Goal: Find specific page/section: Find specific page/section

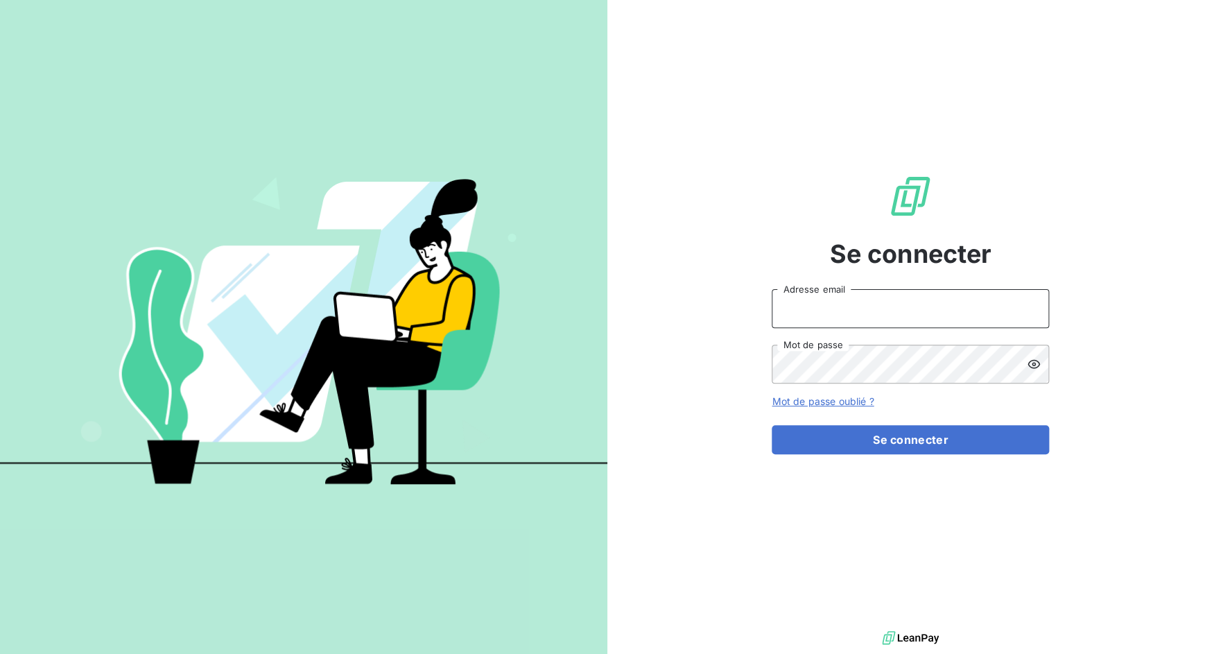
drag, startPoint x: 800, startPoint y: 324, endPoint x: 816, endPoint y: 325, distance: 15.3
click at [800, 324] on input "Adresse email" at bounding box center [909, 308] width 277 height 39
drag, startPoint x: 823, startPoint y: 310, endPoint x: 884, endPoint y: 304, distance: 61.9
click at [884, 304] on input "admin@3dcelo" at bounding box center [909, 308] width 277 height 39
paste input "etsjacquesferryetcie"
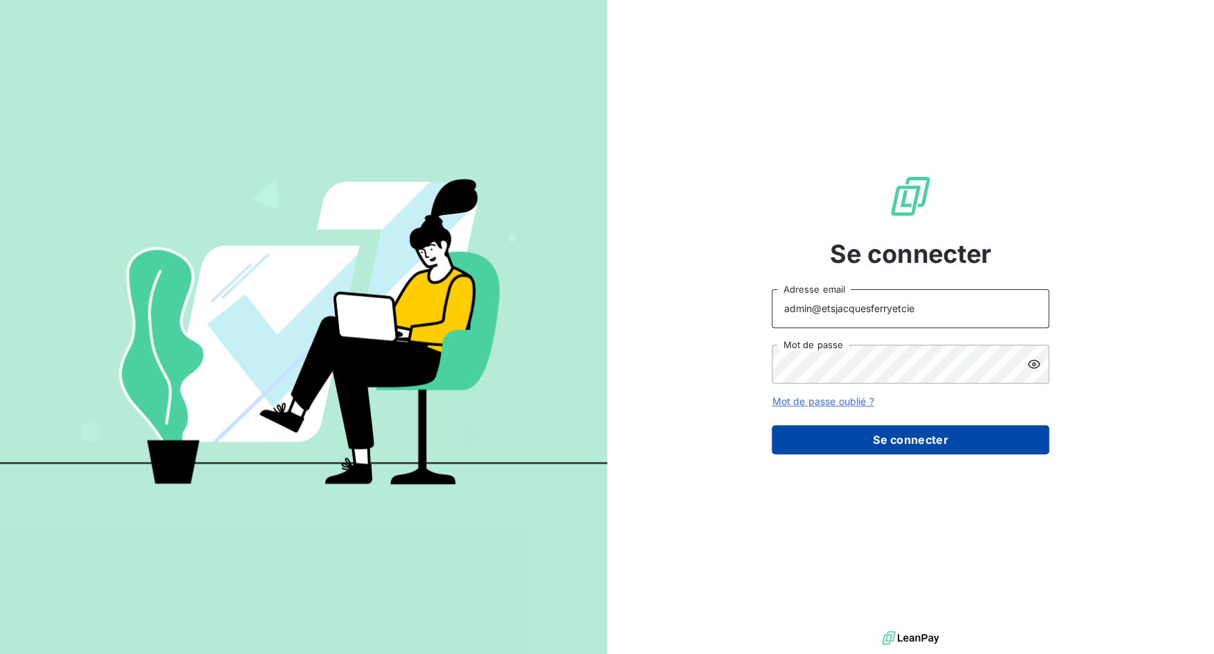
type input "admin@etsjacquesferryetcie"
click at [904, 448] on button "Se connecter" at bounding box center [909, 439] width 277 height 29
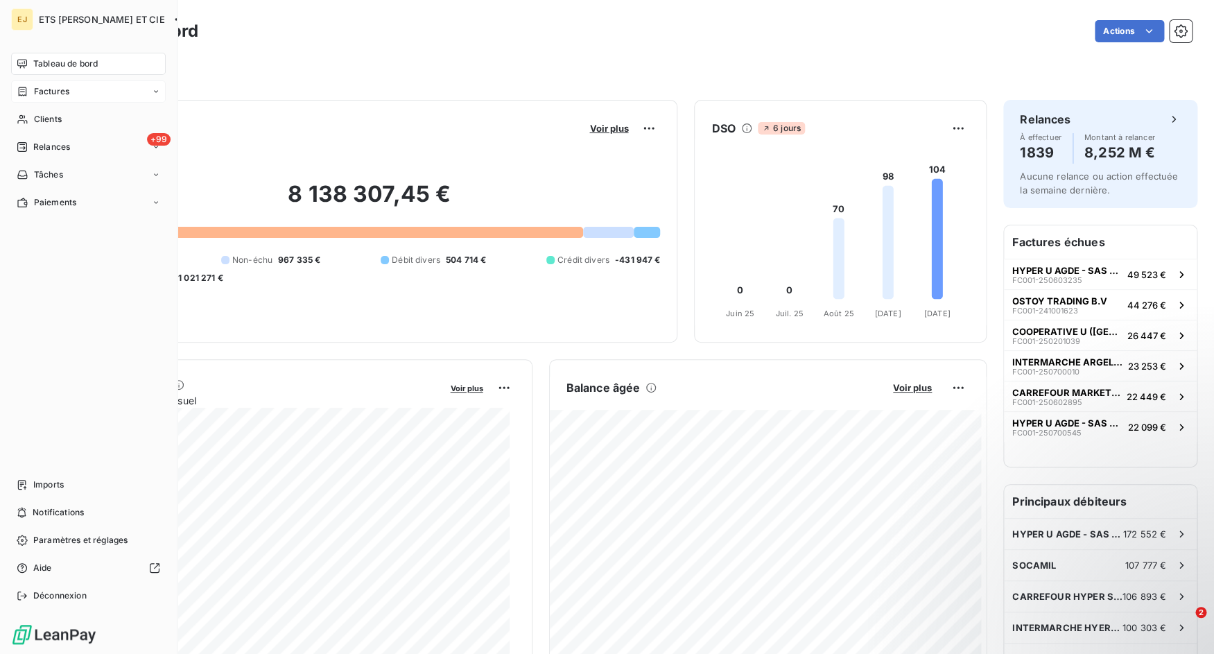
click at [27, 94] on icon at bounding box center [23, 91] width 12 height 11
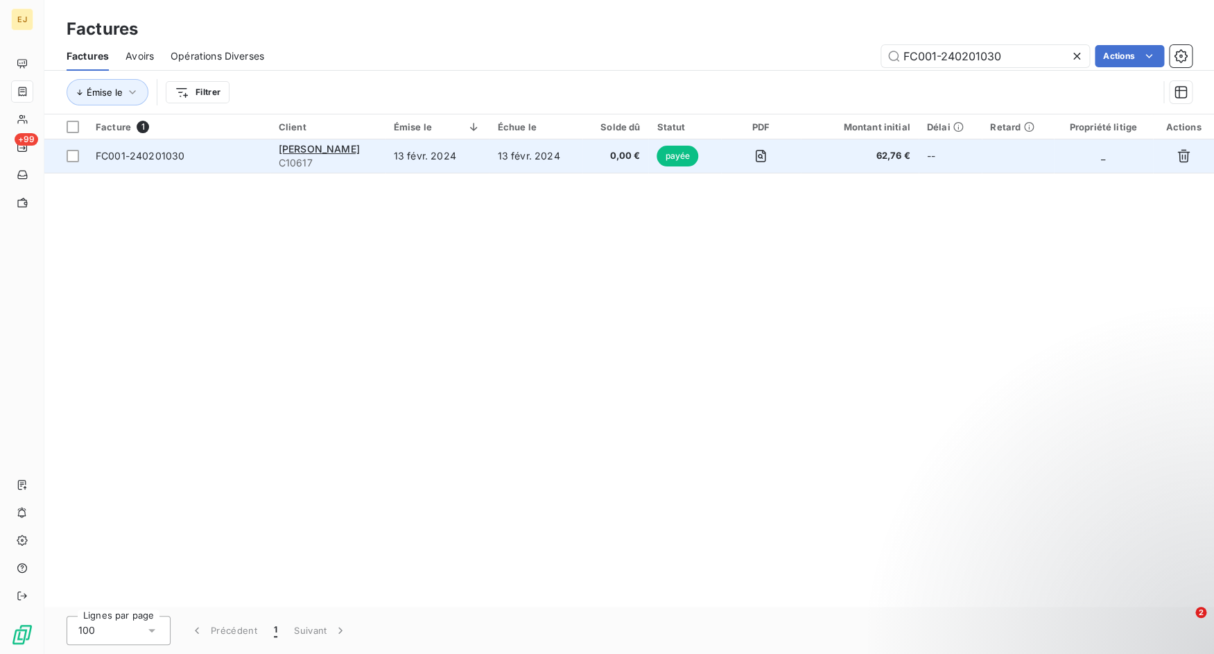
click at [243, 156] on span "FC001-240201030" at bounding box center [179, 156] width 166 height 14
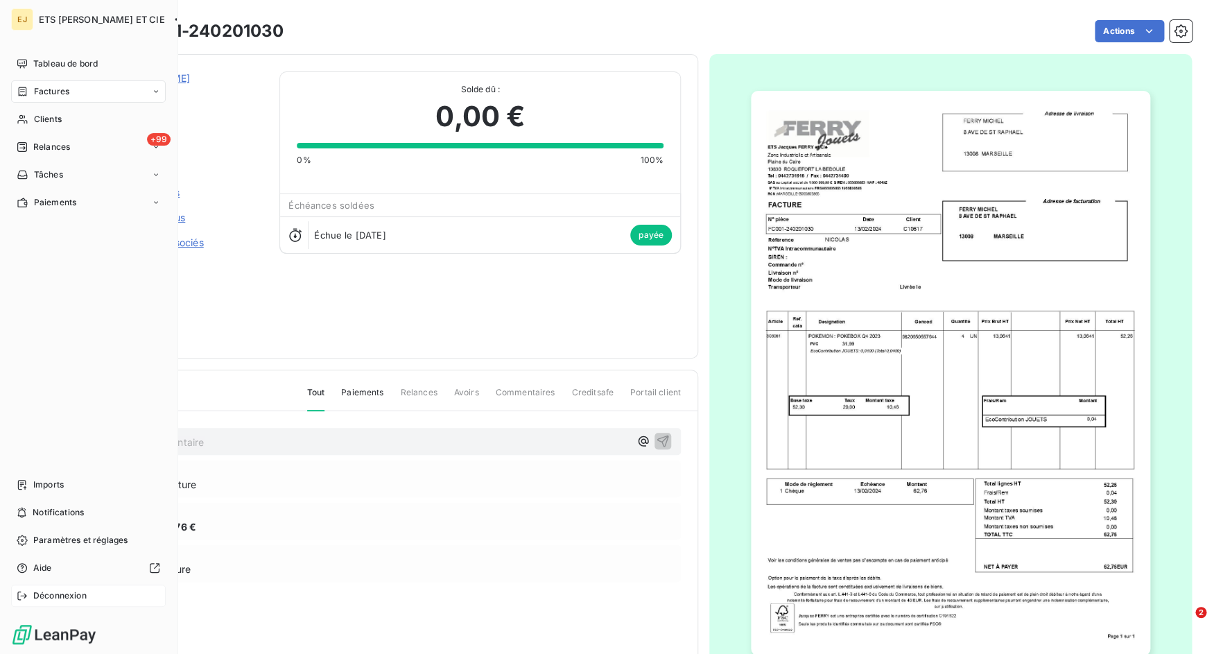
click at [17, 597] on icon at bounding box center [22, 595] width 11 height 11
